Goal: Task Accomplishment & Management: Manage account settings

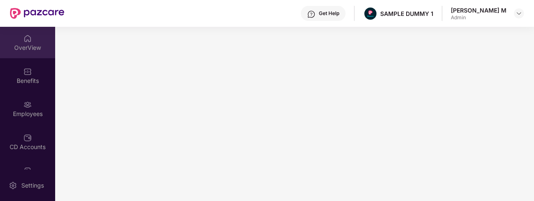
click at [23, 50] on div "OverView" at bounding box center [27, 47] width 55 height 8
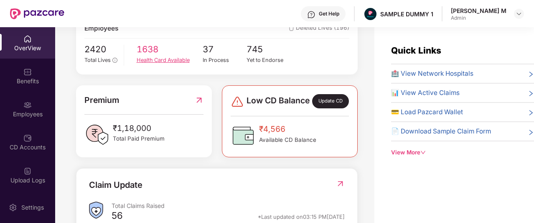
scroll to position [163, 0]
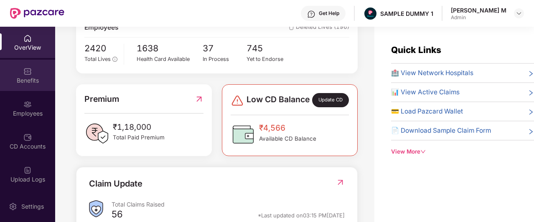
click at [19, 77] on div "Benefits" at bounding box center [27, 81] width 55 height 8
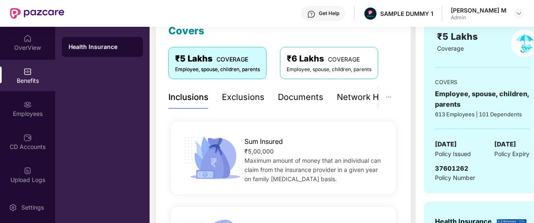
scroll to position [125, 0]
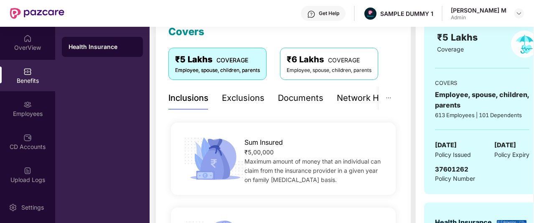
click at [296, 95] on div "Documents" at bounding box center [301, 98] width 46 height 13
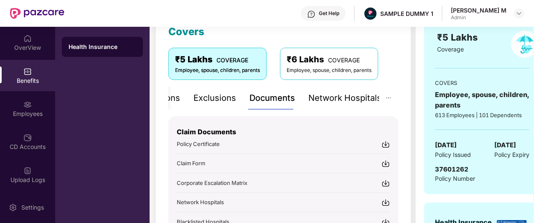
click at [350, 94] on div "Network Hospitals" at bounding box center [345, 98] width 73 height 13
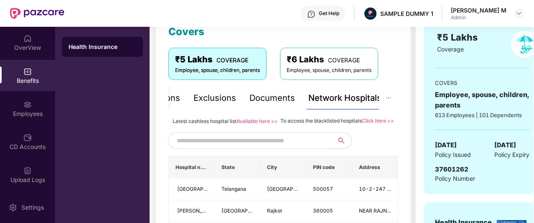
click at [273, 143] on input "text" at bounding box center [248, 140] width 143 height 13
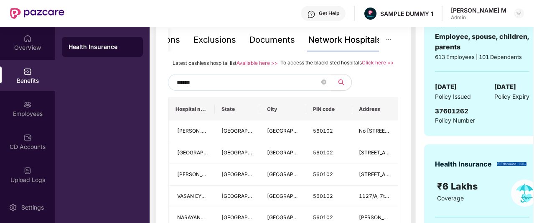
scroll to position [183, 0]
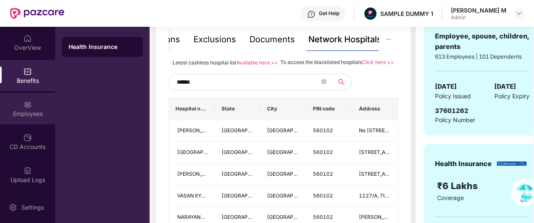
type input "******"
click at [31, 110] on div "Employees" at bounding box center [27, 114] width 55 height 8
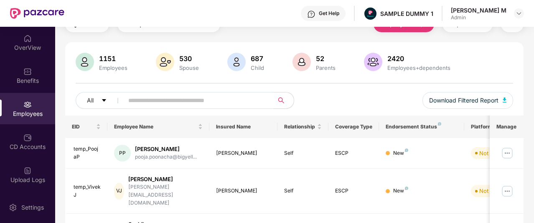
scroll to position [0, 0]
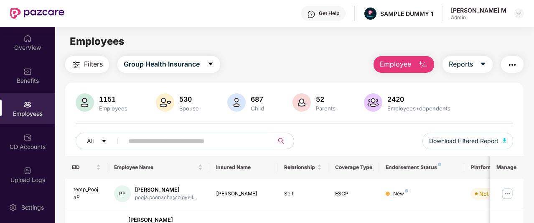
click at [386, 61] on span "Employee" at bounding box center [395, 64] width 31 height 10
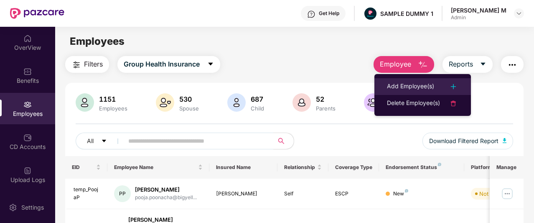
click at [381, 80] on li "Add Employee(s)" at bounding box center [423, 86] width 97 height 17
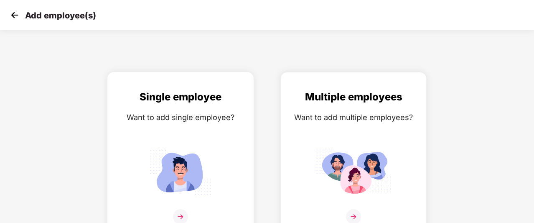
click at [238, 112] on div "Want to add single employee?" at bounding box center [180, 117] width 129 height 12
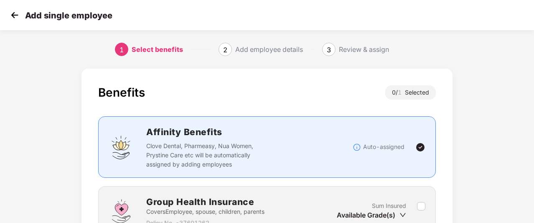
scroll to position [85, 0]
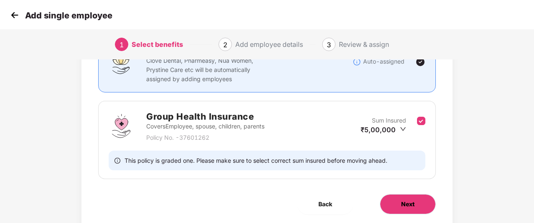
click at [391, 200] on button "Next" at bounding box center [408, 204] width 56 height 20
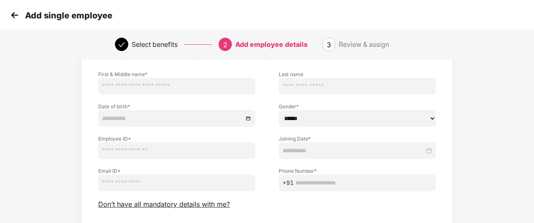
scroll to position [97, 0]
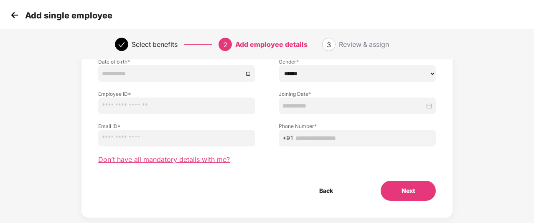
click at [163, 158] on span "Don’t have all mandatory details with me?" at bounding box center [164, 159] width 132 height 9
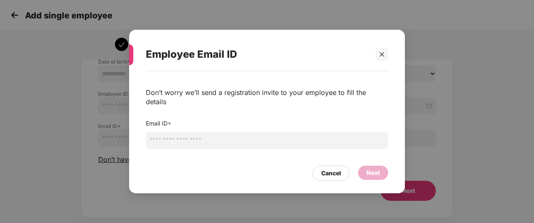
click at [212, 137] on input "email" at bounding box center [267, 140] width 243 height 17
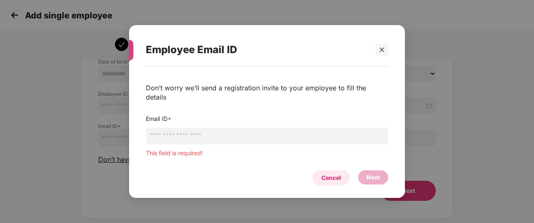
click at [332, 173] on div "Cancel" at bounding box center [332, 177] width 20 height 9
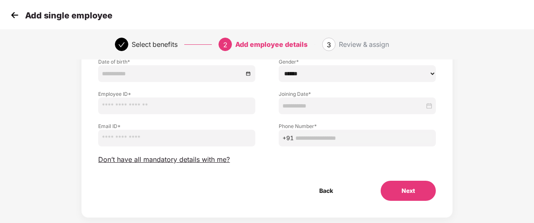
click at [15, 15] on img at bounding box center [14, 15] width 13 height 13
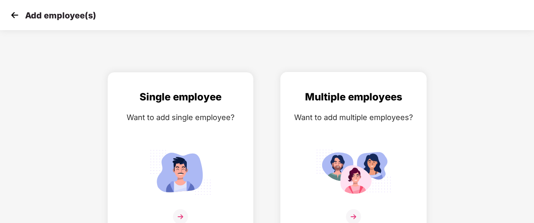
click at [345, 115] on div "Want to add multiple employees?" at bounding box center [353, 117] width 129 height 12
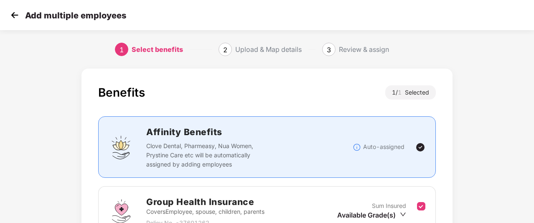
scroll to position [113, 0]
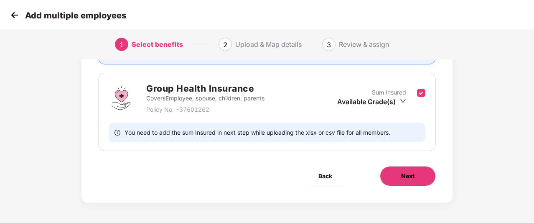
click at [386, 176] on button "Next" at bounding box center [408, 176] width 56 height 20
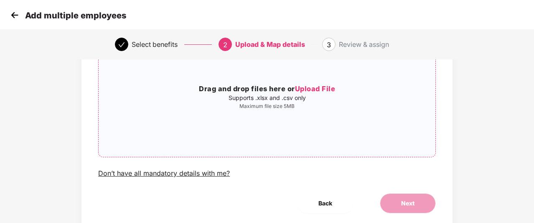
scroll to position [87, 0]
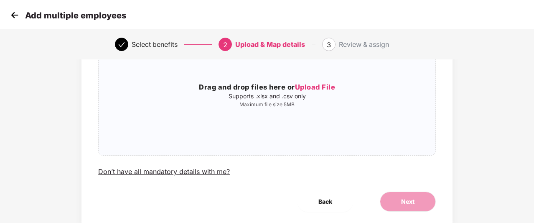
click at [14, 16] on img at bounding box center [14, 15] width 13 height 13
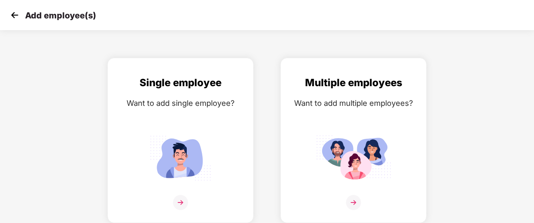
scroll to position [0, 0]
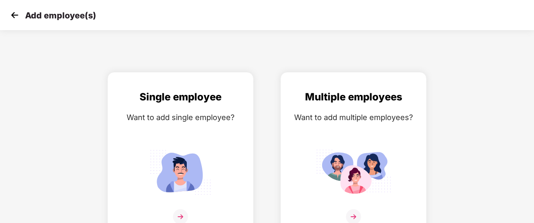
click at [14, 16] on img at bounding box center [14, 15] width 13 height 13
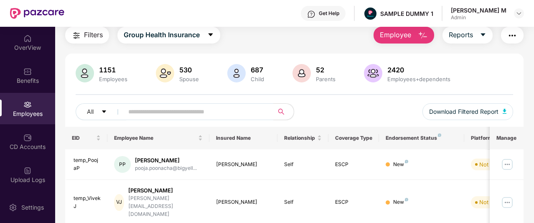
scroll to position [30, 0]
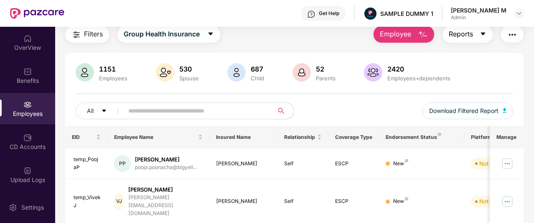
click at [461, 34] on span "Reports" at bounding box center [461, 34] width 24 height 10
click at [516, 34] on img "button" at bounding box center [513, 35] width 10 height 10
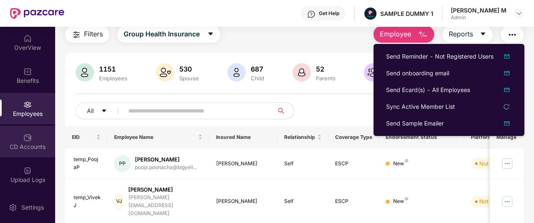
click at [23, 147] on div "CD Accounts" at bounding box center [27, 147] width 55 height 8
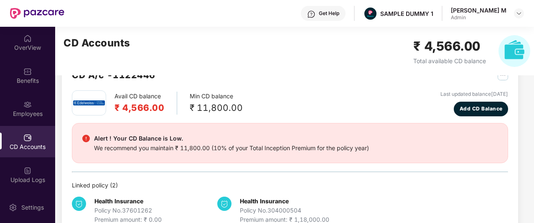
scroll to position [25, 0]
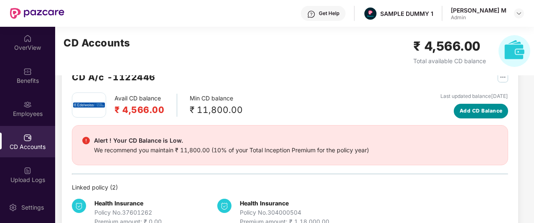
click at [465, 113] on span "Add CD Balance" at bounding box center [481, 111] width 43 height 8
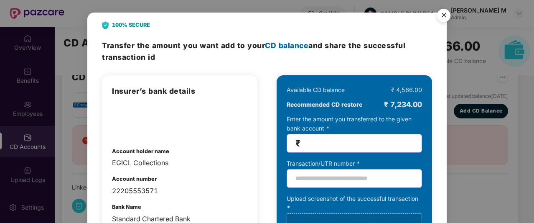
click at [442, 17] on img "Close" at bounding box center [443, 16] width 23 height 23
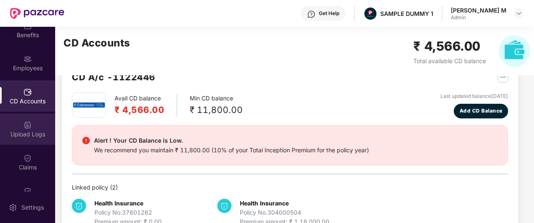
scroll to position [46, 0]
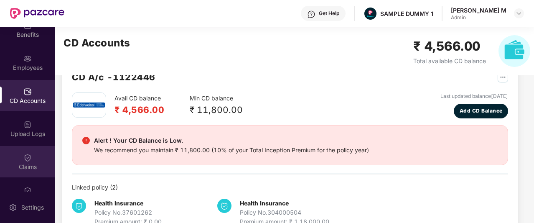
click at [31, 161] on div "Claims" at bounding box center [27, 161] width 55 height 31
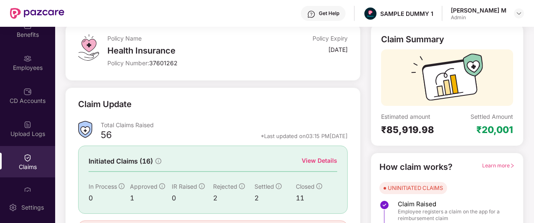
scroll to position [53, 0]
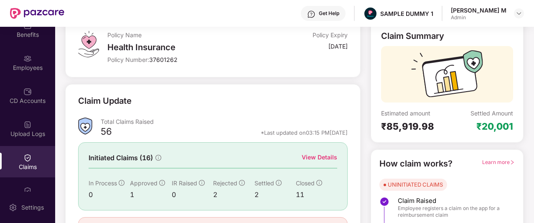
click at [310, 157] on div "View Details" at bounding box center [320, 157] width 36 height 9
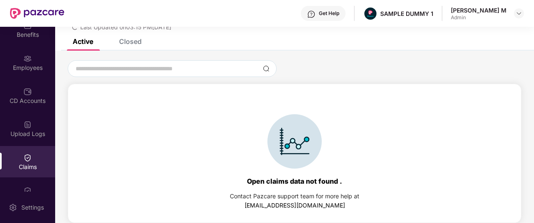
click at [127, 45] on div "Closed" at bounding box center [130, 41] width 23 height 8
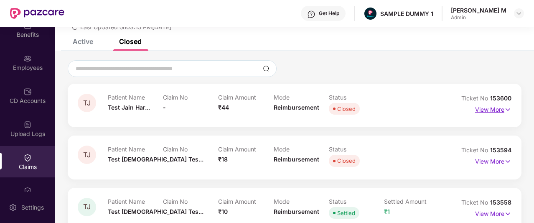
click at [501, 110] on p "View More" at bounding box center [493, 108] width 36 height 11
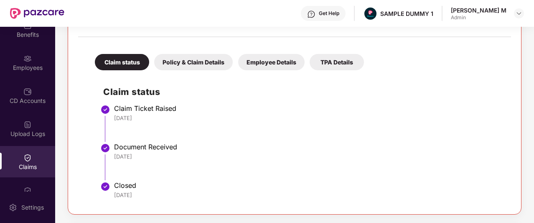
scroll to position [68, 0]
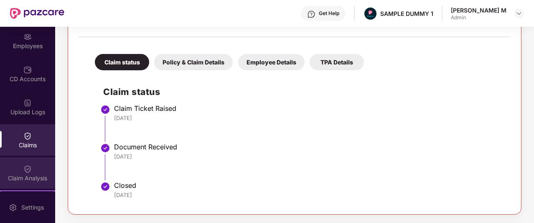
click at [17, 164] on div "Claim Analysis" at bounding box center [27, 172] width 55 height 31
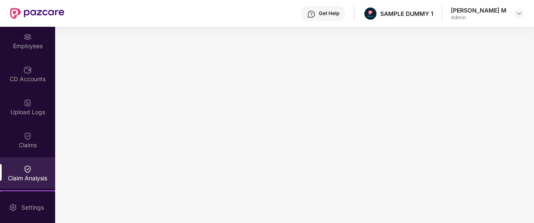
click at [316, 17] on img at bounding box center [311, 14] width 8 height 8
